Goal: Check status: Check status

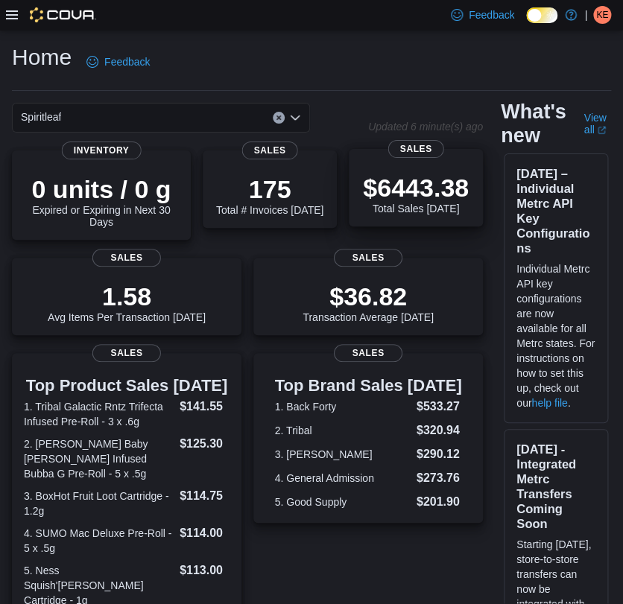
click at [413, 211] on div "$6443.38 Total Sales [DATE]" at bounding box center [416, 194] width 106 height 42
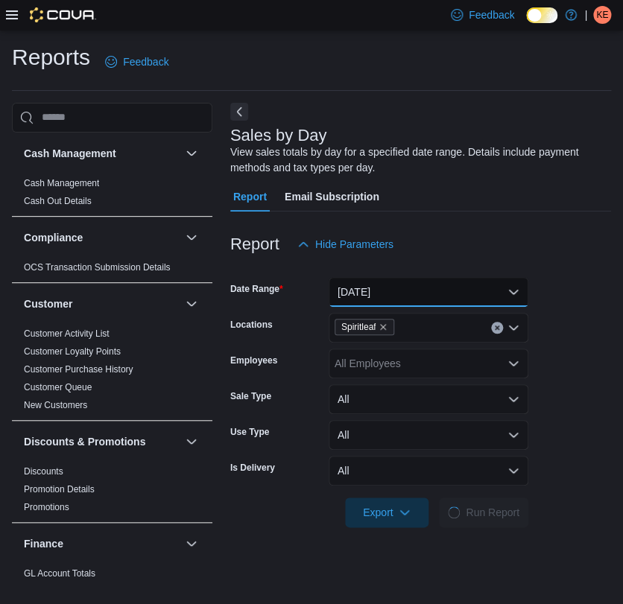
click at [407, 284] on button "[DATE]" at bounding box center [428, 292] width 200 height 30
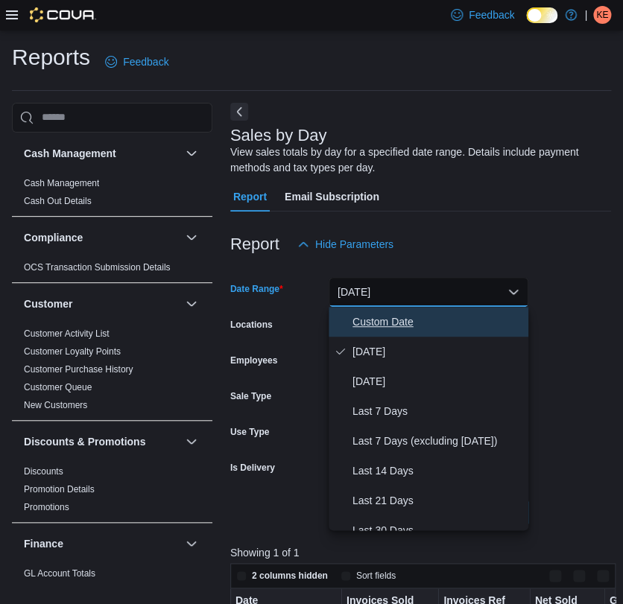
click at [416, 320] on span "Custom Date" at bounding box center [437, 322] width 170 height 18
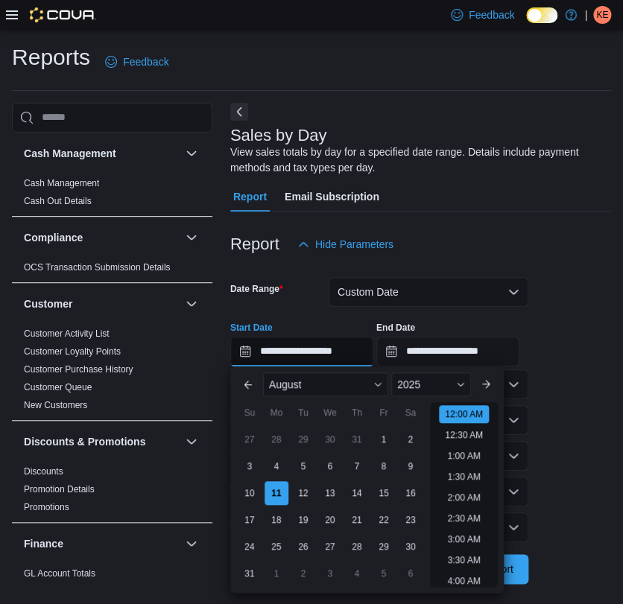
scroll to position [46, 0]
drag, startPoint x: 352, startPoint y: 349, endPoint x: 316, endPoint y: 349, distance: 35.7
click at [316, 349] on input "**********" at bounding box center [301, 352] width 143 height 30
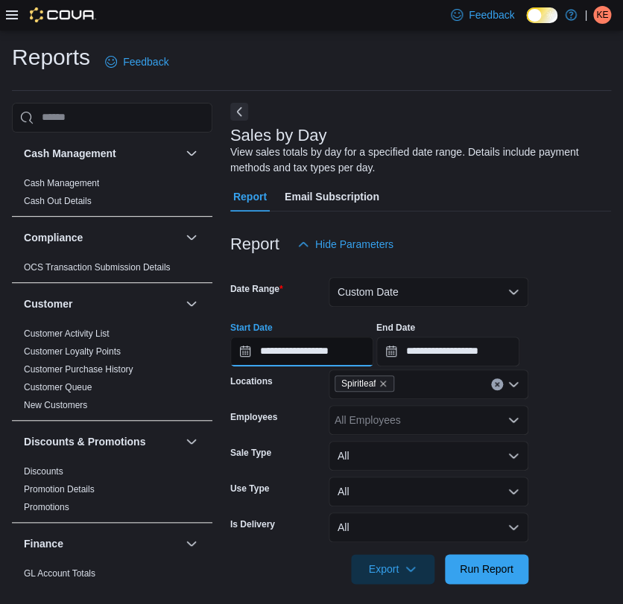
type input "**********"
click at [445, 554] on button "Run Report" at bounding box center [486, 569] width 83 height 30
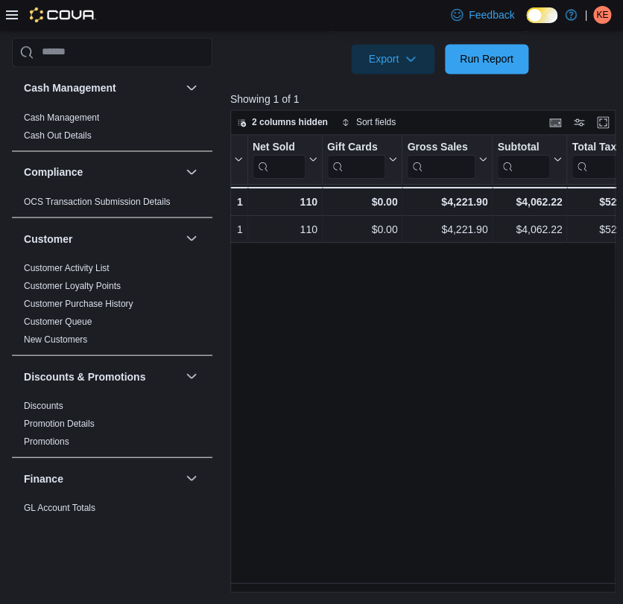
scroll to position [0, 296]
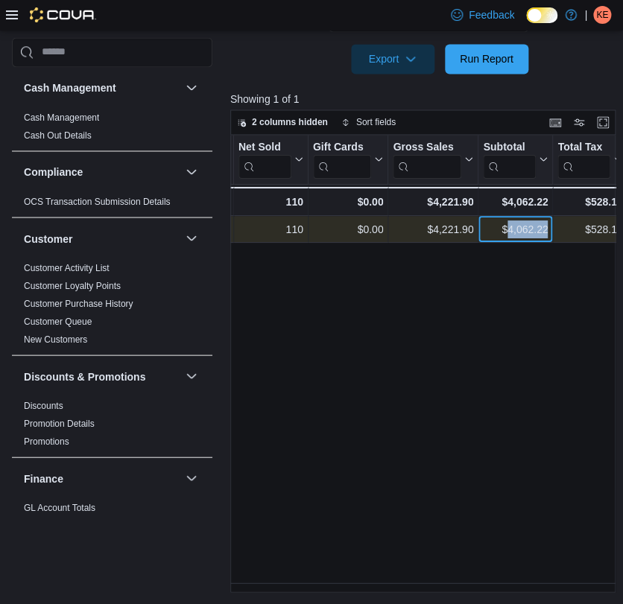
drag, startPoint x: 509, startPoint y: 228, endPoint x: 550, endPoint y: 226, distance: 41.0
click at [550, 226] on div "$4,062.22 - Subtotal, column 7, row 1" at bounding box center [515, 229] width 74 height 27
copy div "4,062.22"
